Goal: Task Accomplishment & Management: Complete application form

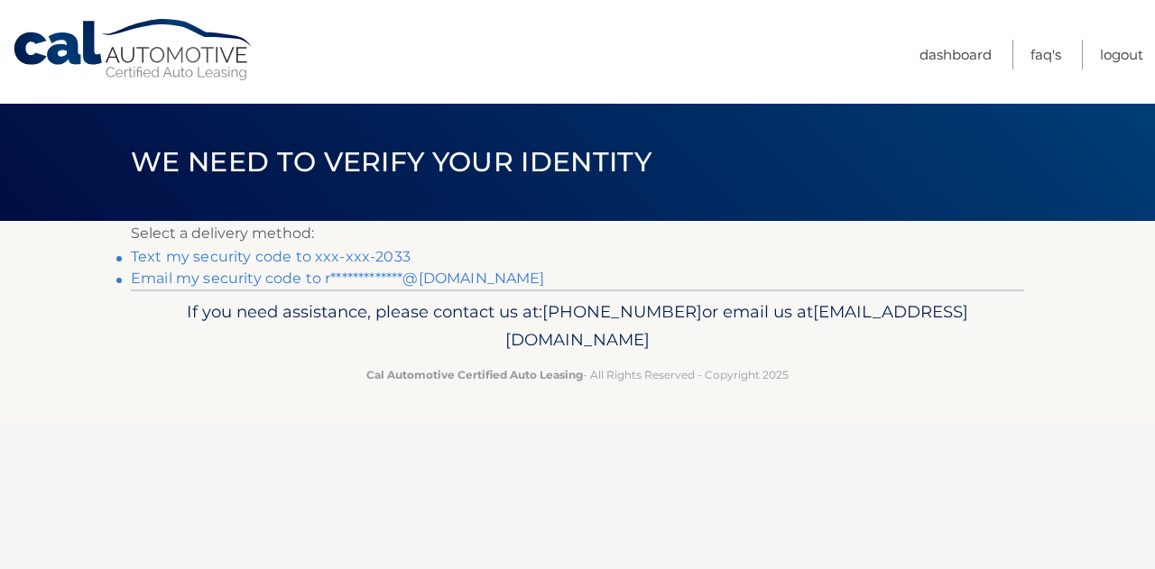
click at [354, 261] on link "Text my security code to xxx-xxx-2033" at bounding box center [271, 256] width 280 height 17
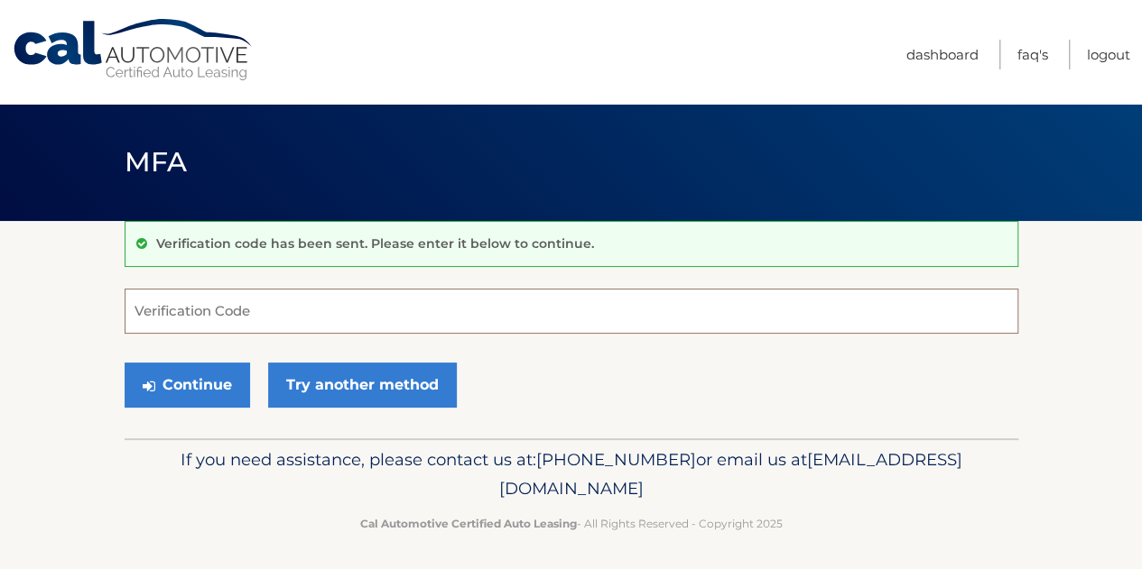
click at [277, 296] on input "Verification Code" at bounding box center [571, 311] width 893 height 45
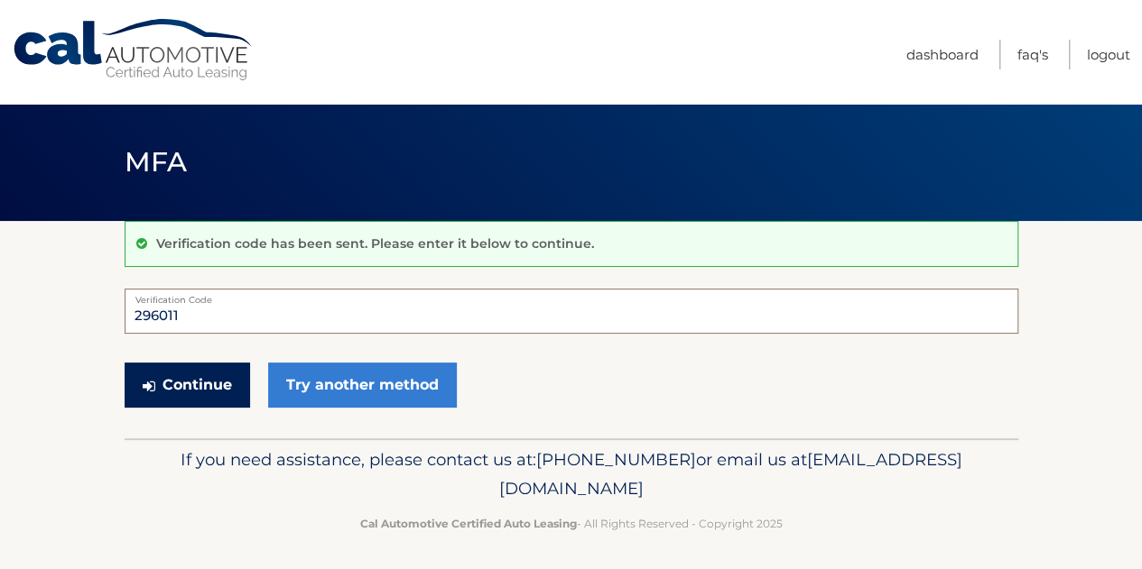
type input "296011"
click at [211, 384] on button "Continue" at bounding box center [187, 385] width 125 height 45
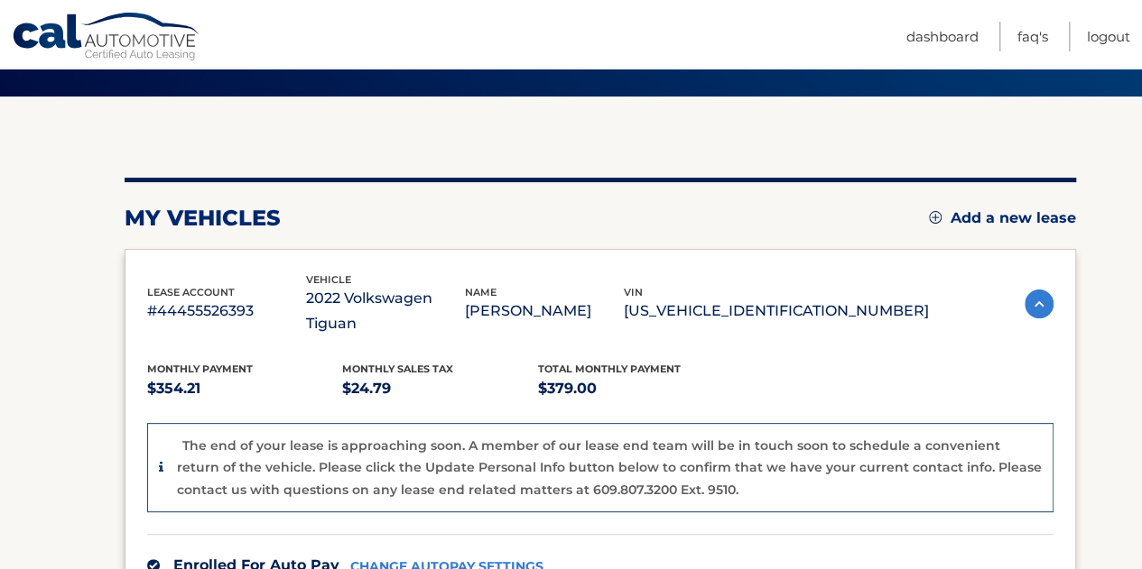
scroll to position [90, 0]
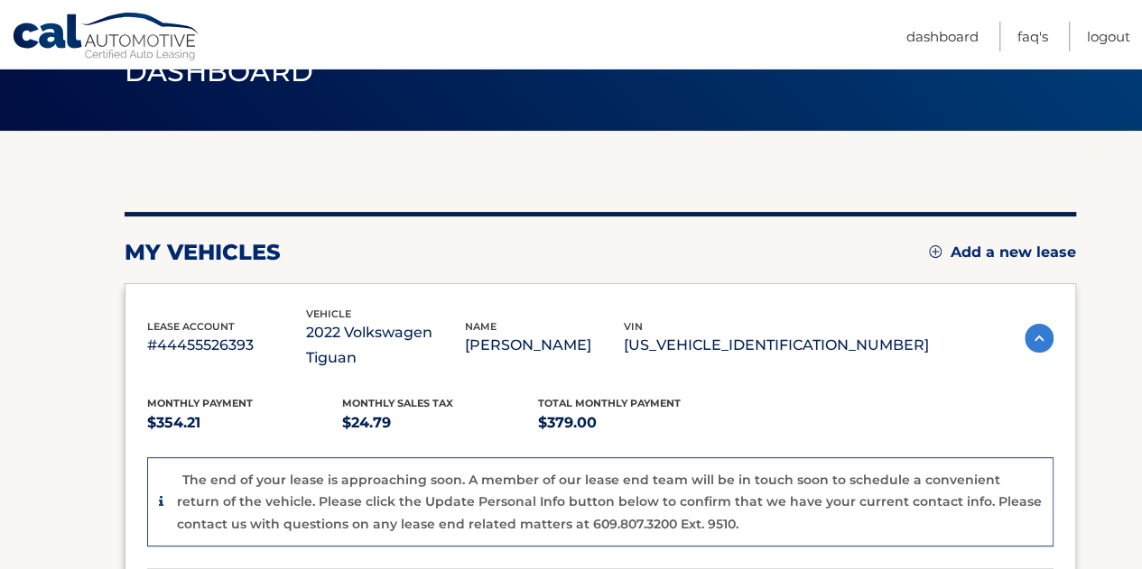
click at [929, 250] on img at bounding box center [935, 251] width 13 height 13
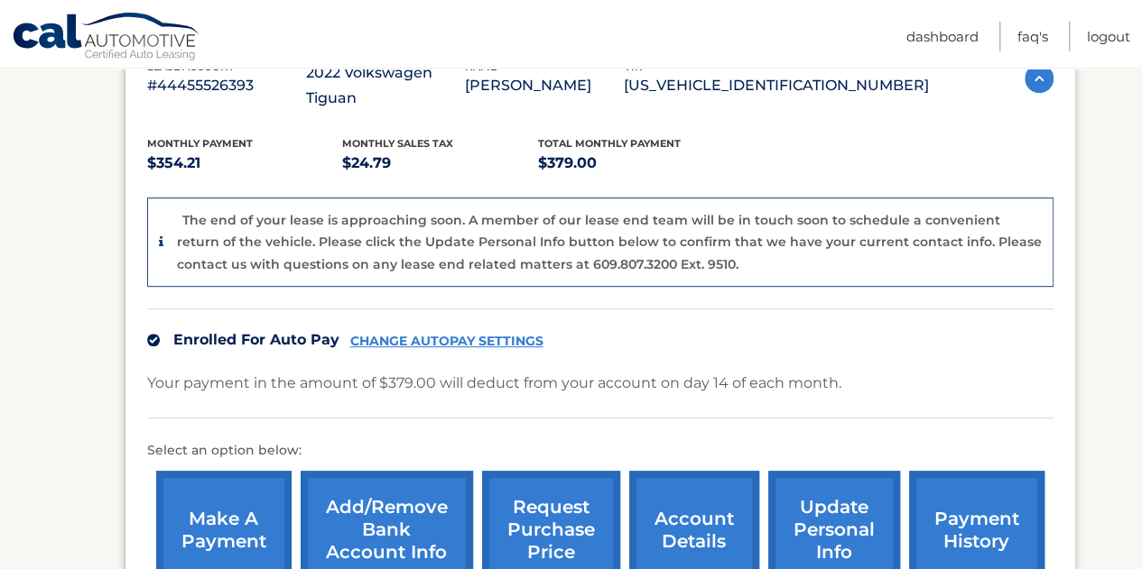
scroll to position [204, 0]
